Goal: Navigation & Orientation: Find specific page/section

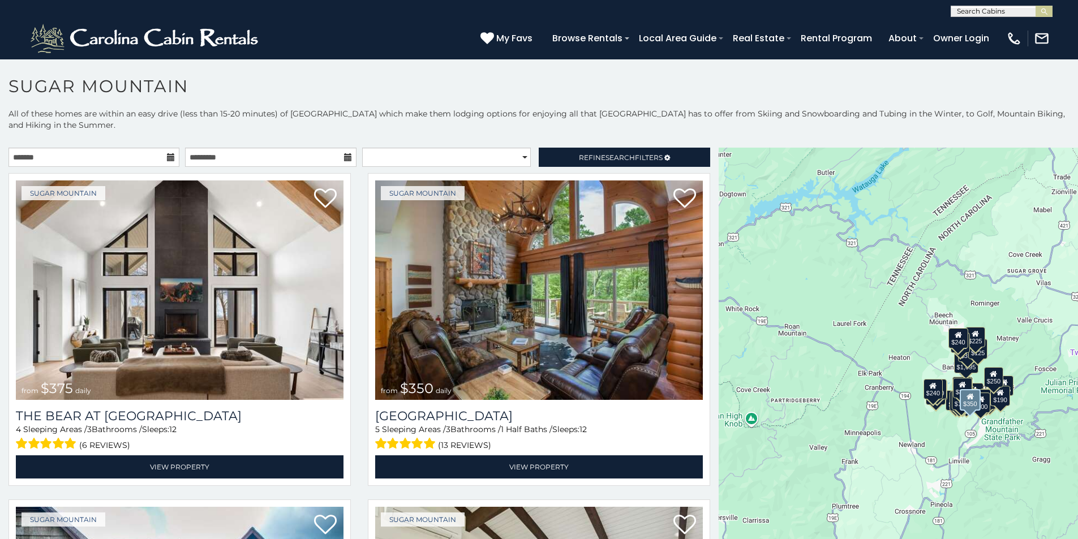
scroll to position [15, 0]
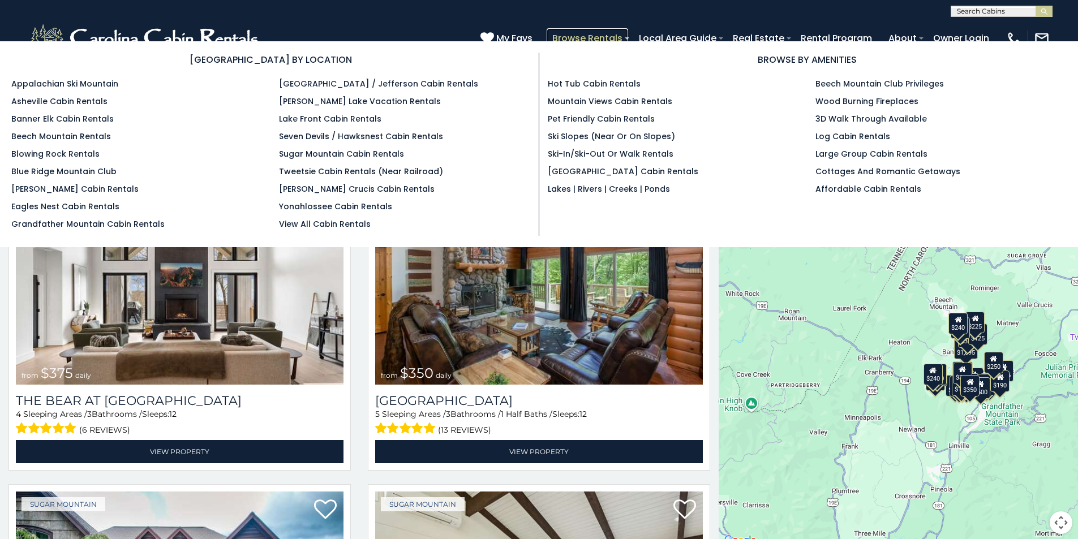
click at [628, 34] on link "Browse Rentals" at bounding box center [587, 38] width 81 height 20
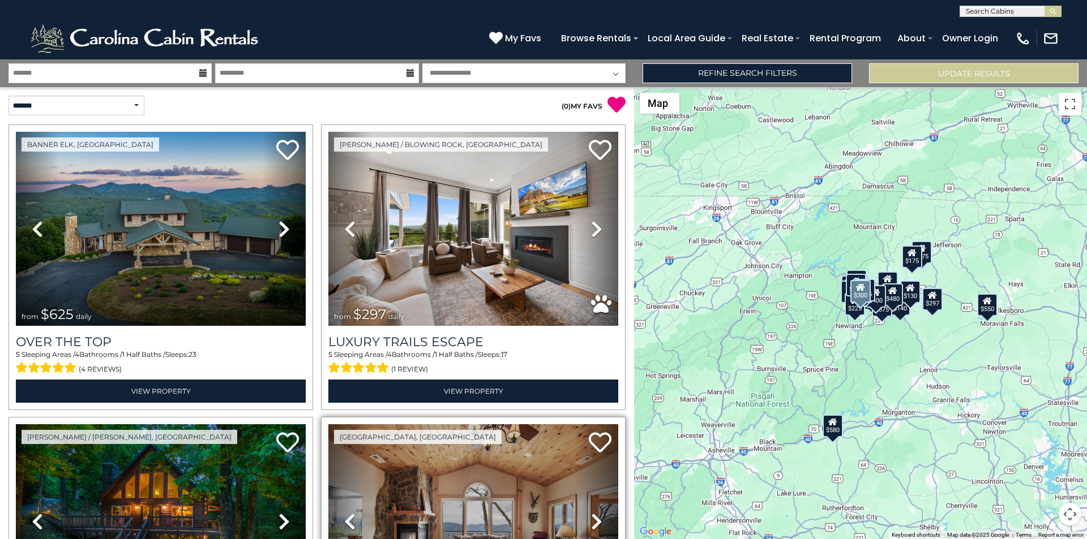
click at [338, 537] on link "Previous" at bounding box center [350, 521] width 44 height 194
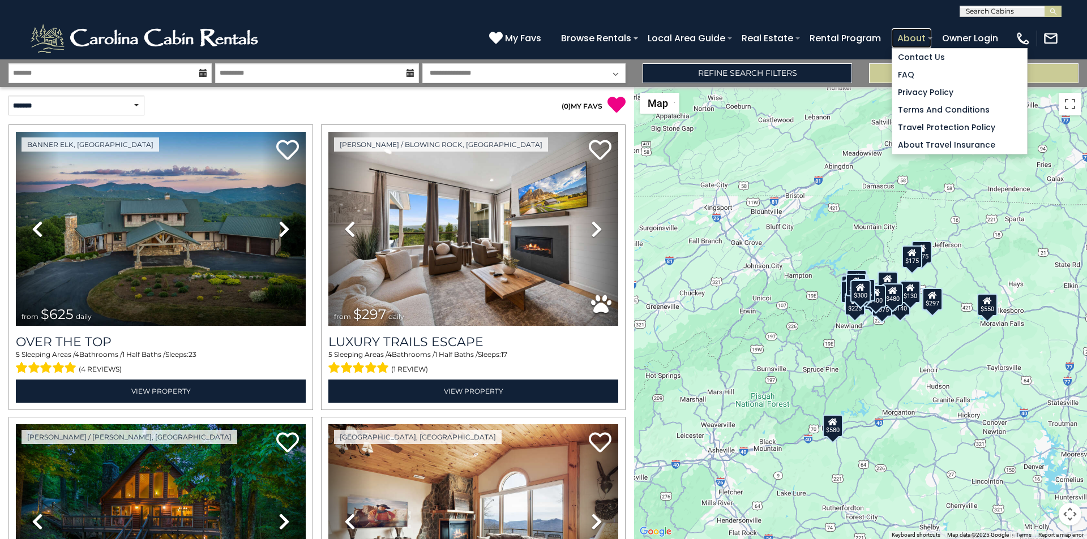
click at [931, 33] on link "About" at bounding box center [911, 38] width 40 height 20
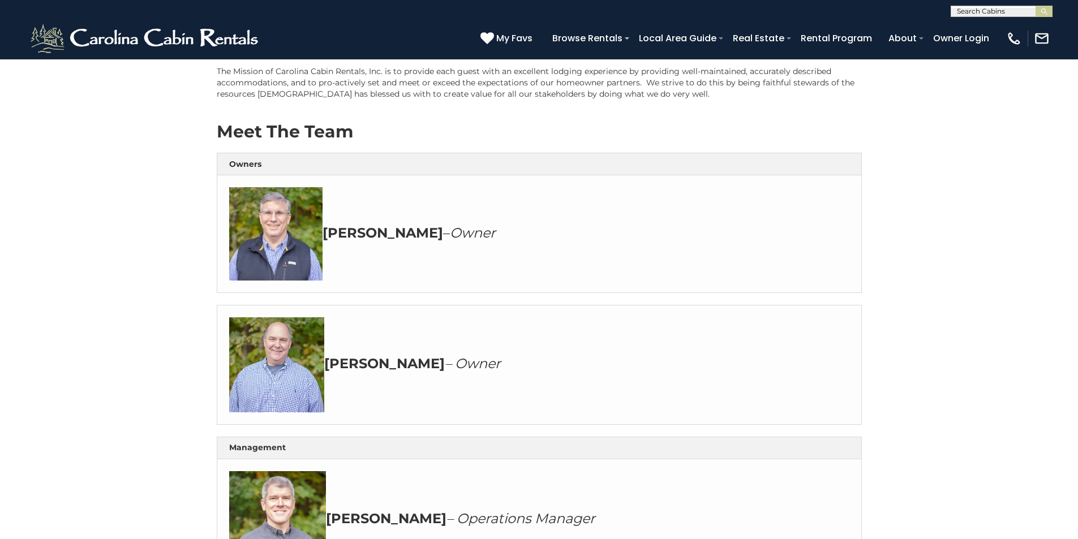
scroll to position [141, 0]
